Goal: Task Accomplishment & Management: Manage account settings

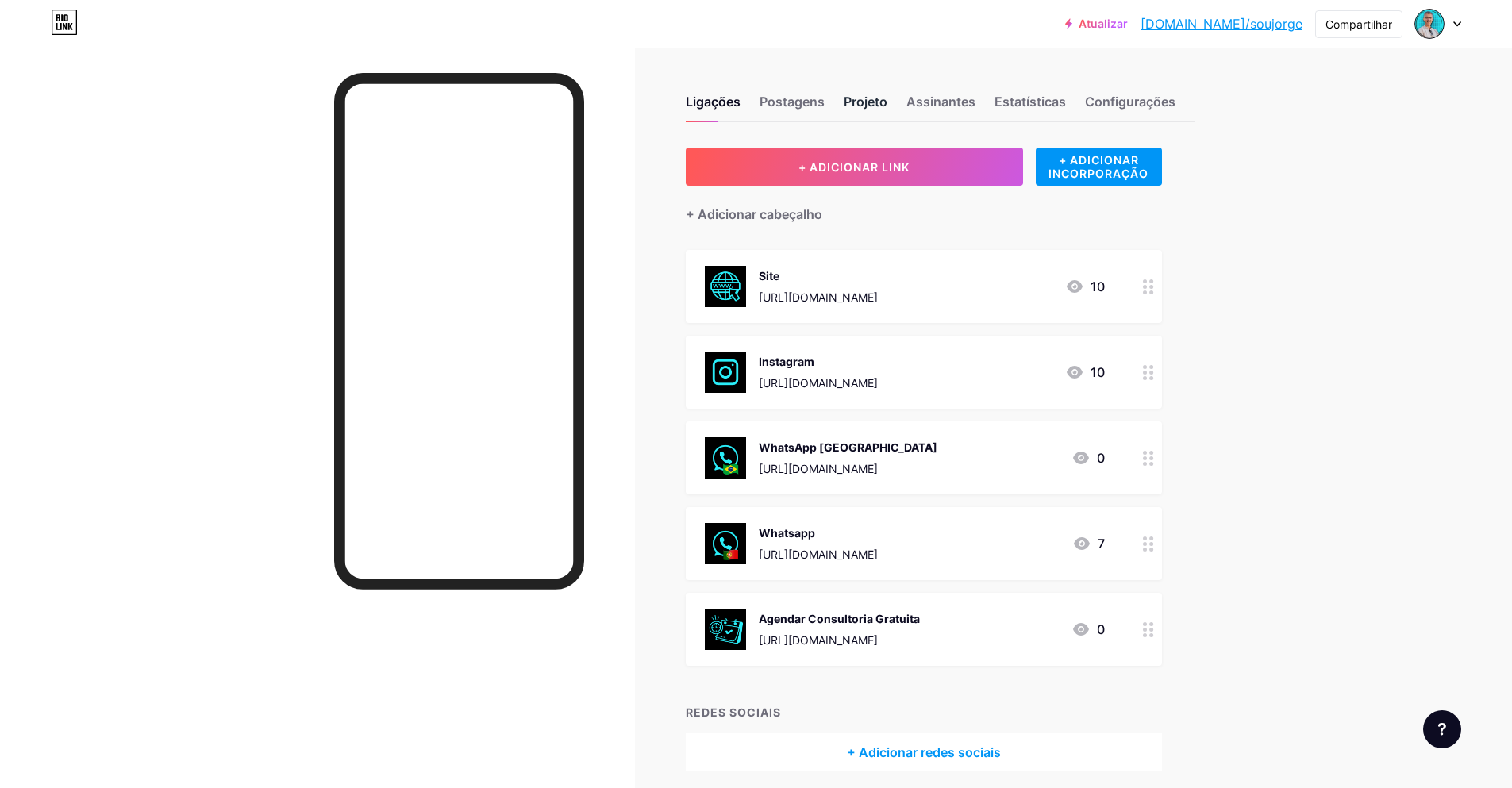
click at [879, 103] on font "Projeto" at bounding box center [865, 101] width 44 height 16
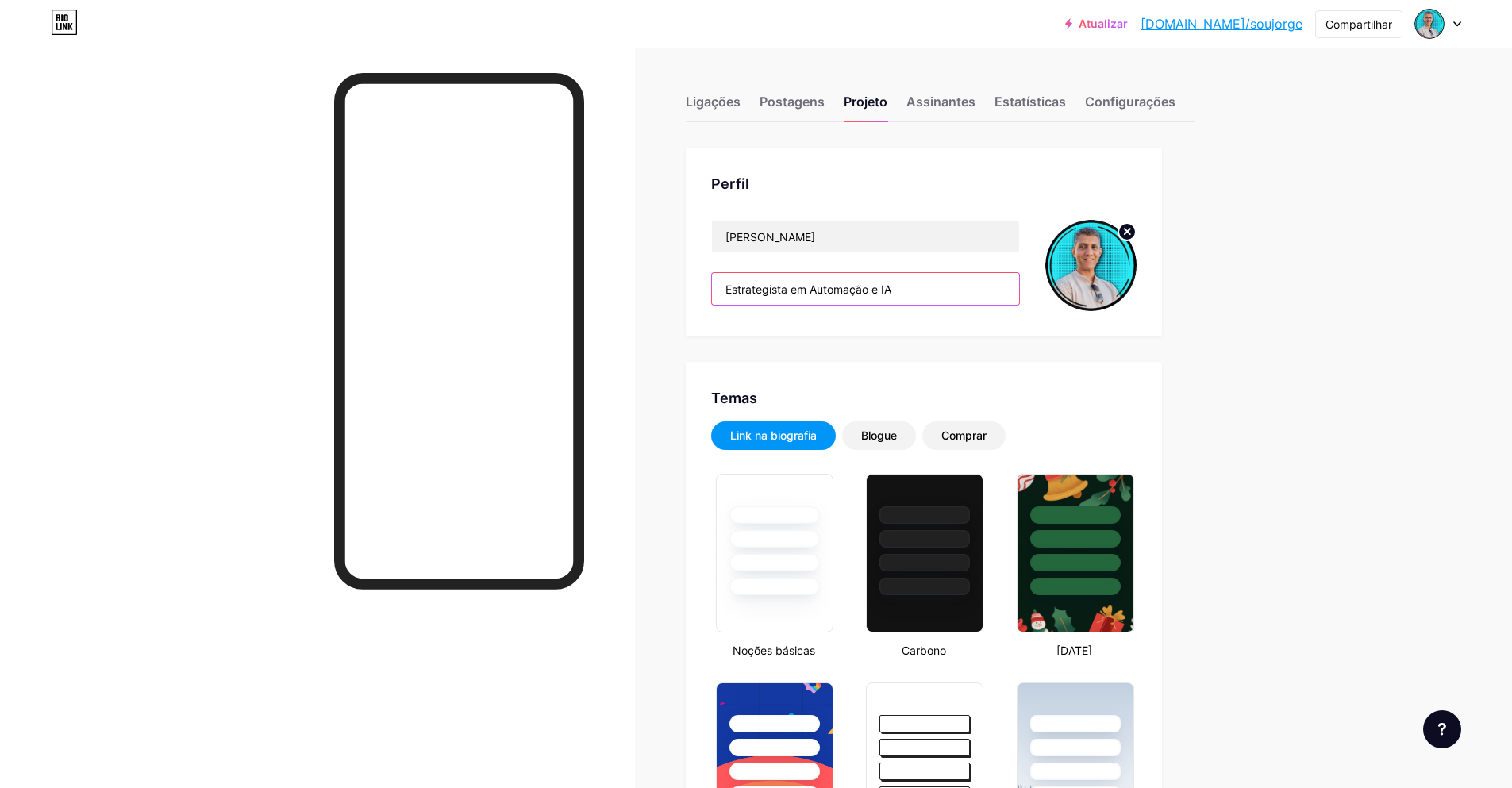
click at [791, 288] on input "Estrategista em Automação e IA" at bounding box center [865, 289] width 308 height 32
type input "#2aedf8"
type input "#ffffff"
drag, startPoint x: 791, startPoint y: 287, endPoint x: 651, endPoint y: 297, distance: 140.4
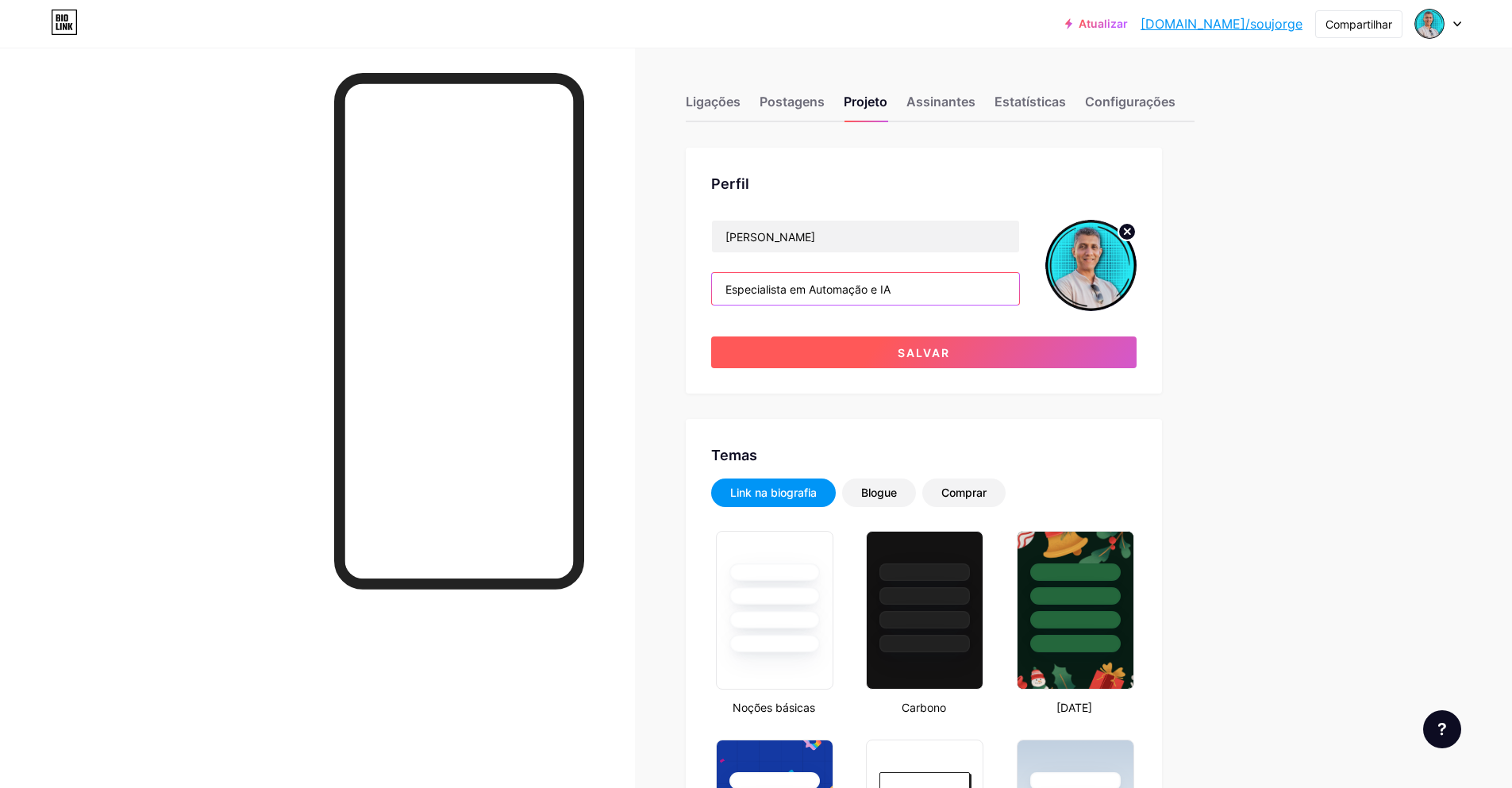
type input "Especialista em Automação e IA"
click at [886, 358] on button "Salvar" at bounding box center [924, 352] width 426 height 32
type input "#ffffff"
